Goal: Find specific page/section

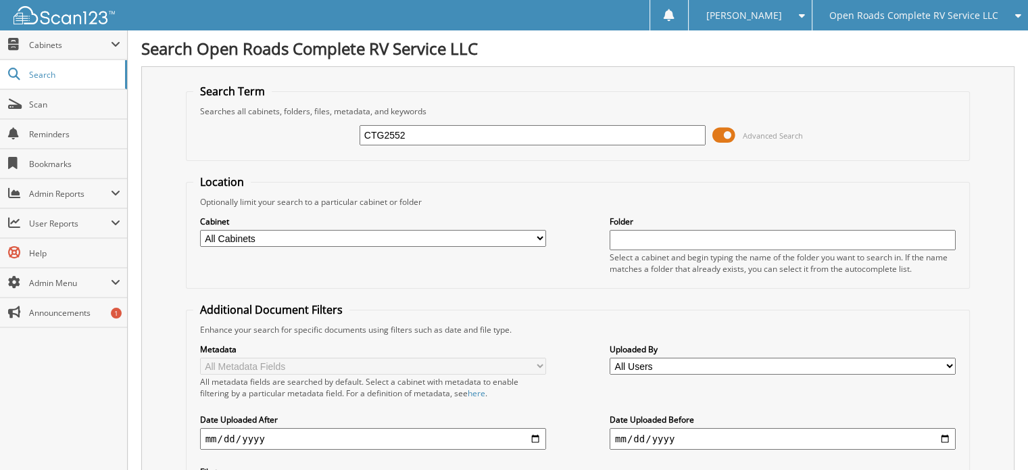
type input "CTG2552"
click at [721, 140] on span at bounding box center [723, 135] width 23 height 20
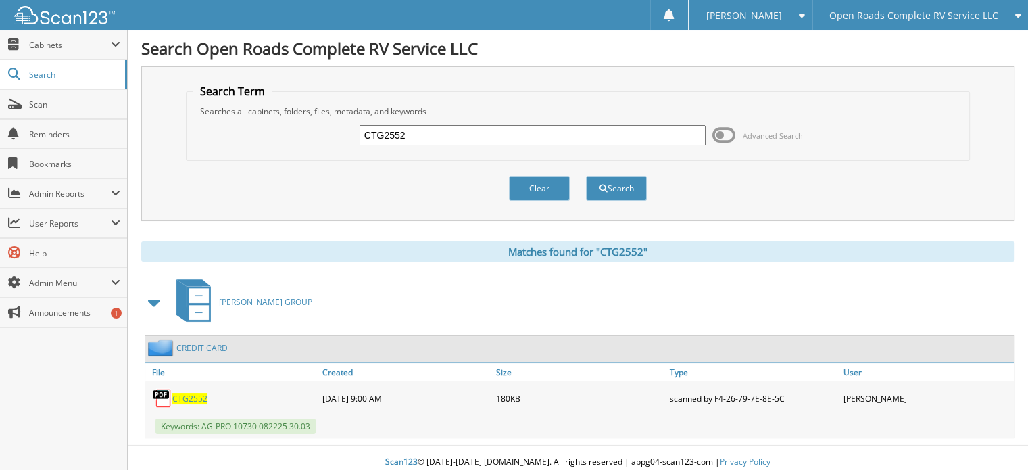
click at [197, 394] on span "CTG2552" at bounding box center [189, 398] width 35 height 11
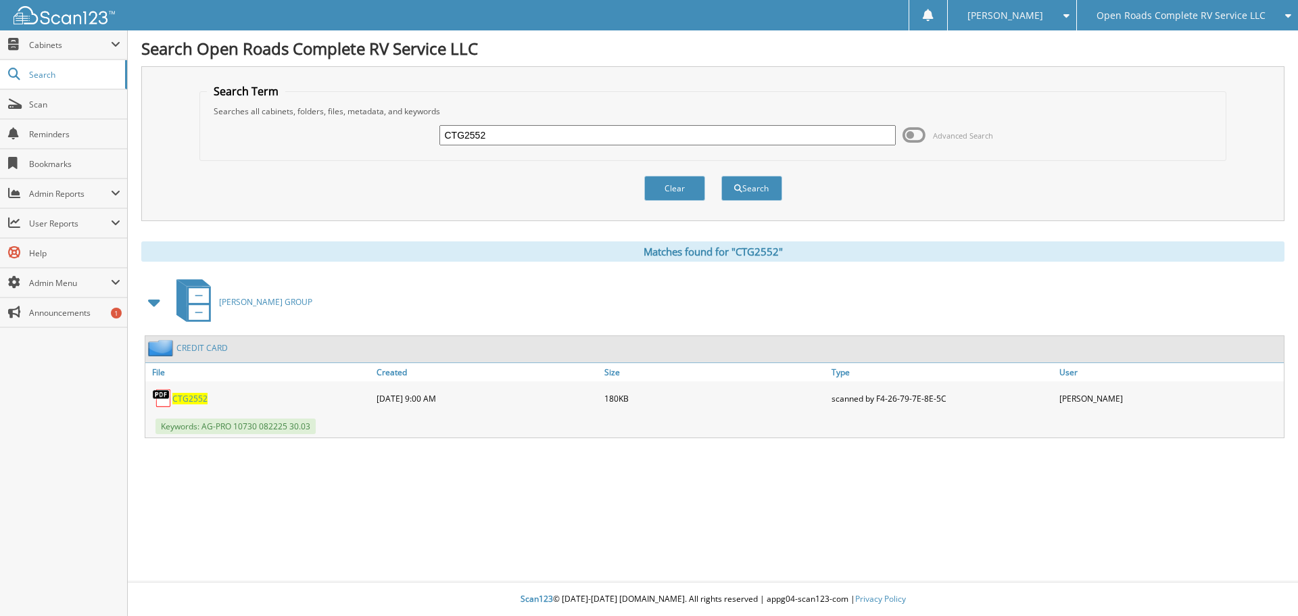
click at [1028, 20] on span "Open Roads Complete RV Service LLC" at bounding box center [1180, 15] width 169 height 8
click at [1028, 37] on link "Jasper CDJR LLC" at bounding box center [1187, 42] width 221 height 24
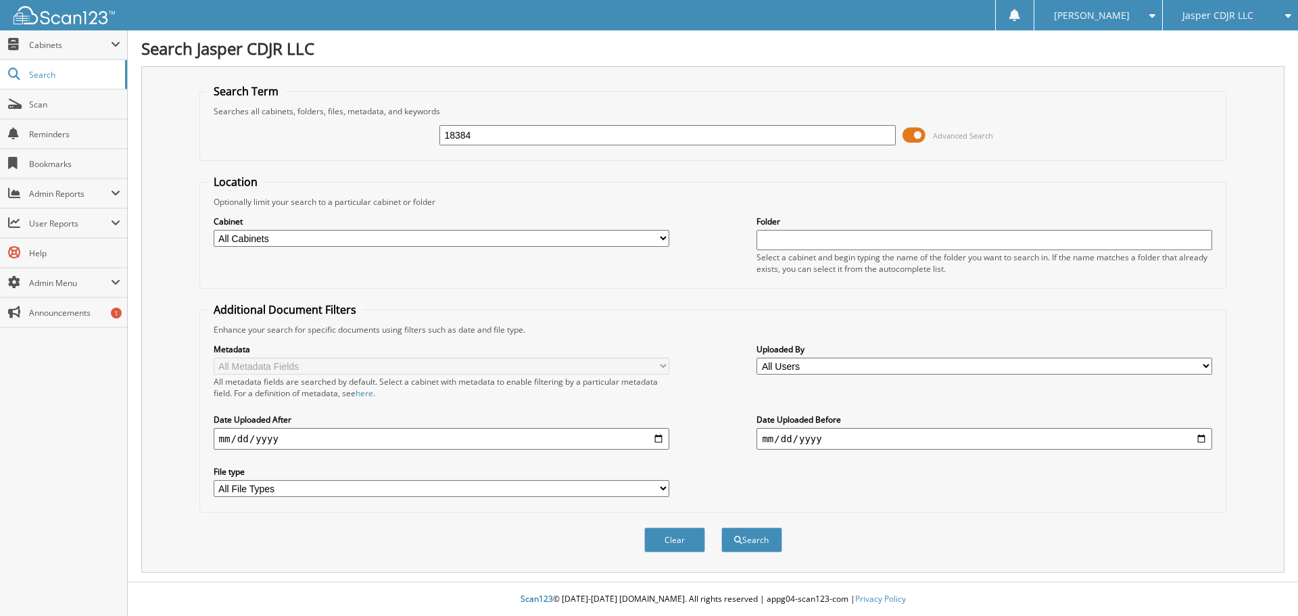
type input "18384"
click at [721, 527] on button "Search" at bounding box center [751, 539] width 61 height 25
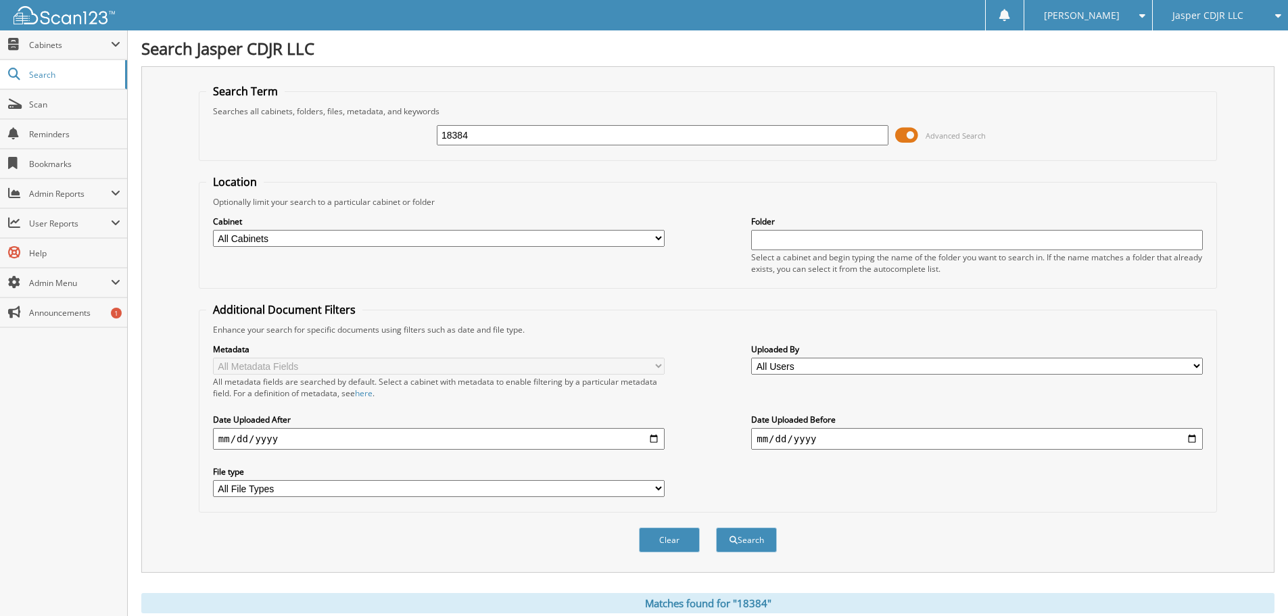
click at [907, 132] on span at bounding box center [906, 135] width 23 height 20
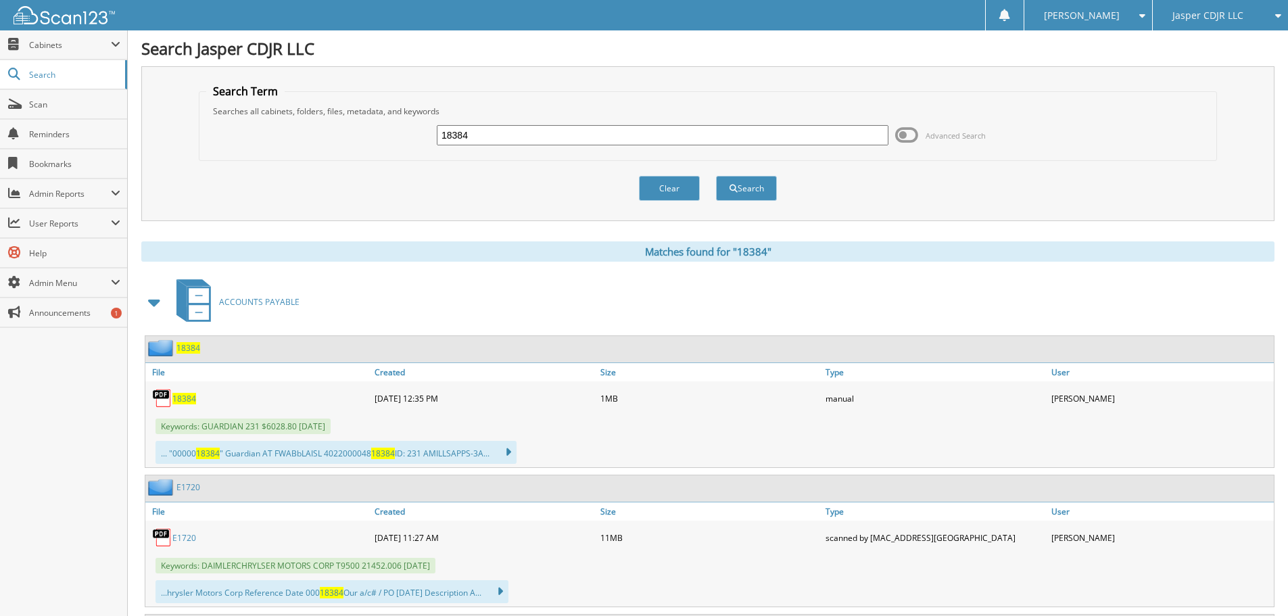
click at [187, 399] on span "18384" at bounding box center [184, 398] width 24 height 11
